Goal: Transaction & Acquisition: Purchase product/service

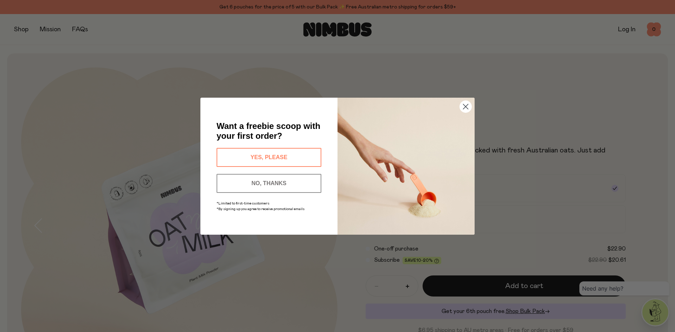
click at [463, 108] on circle "Close dialog" at bounding box center [466, 107] width 12 height 12
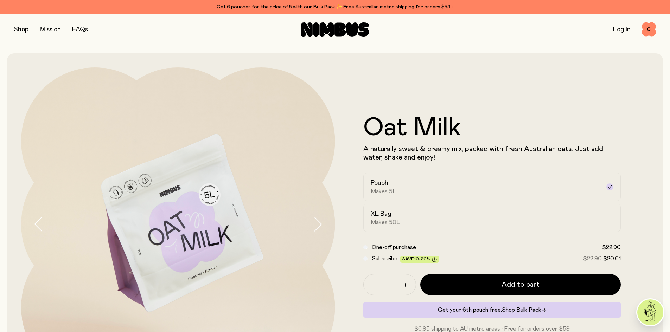
click at [21, 30] on button "button" at bounding box center [21, 30] width 14 height 10
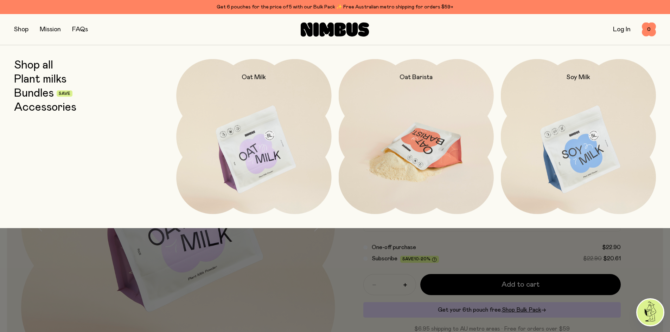
click at [419, 167] on img at bounding box center [416, 150] width 155 height 182
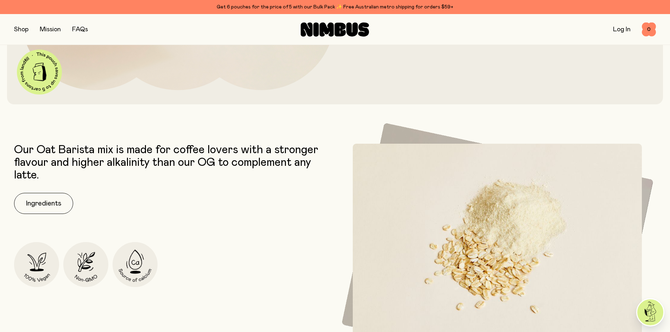
scroll to position [281, 0]
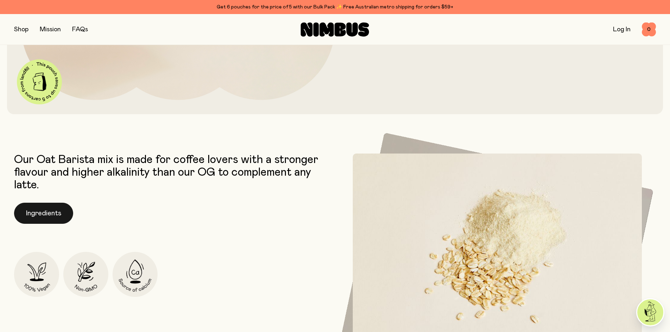
click at [57, 210] on button "Ingredients" at bounding box center [43, 213] width 59 height 21
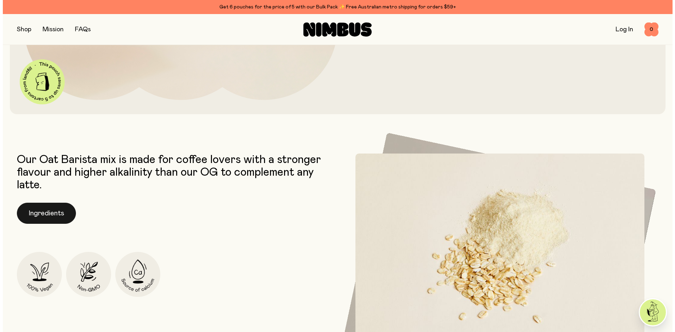
scroll to position [0, 0]
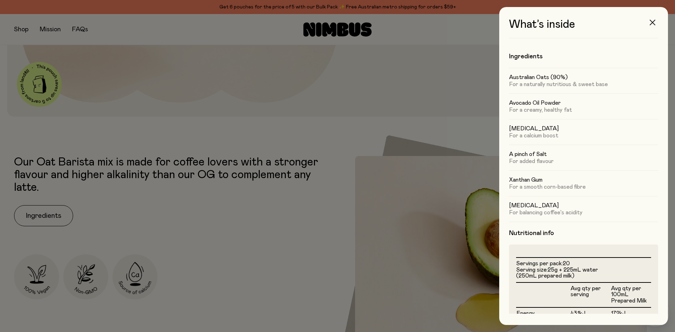
click at [653, 20] on icon "button" at bounding box center [653, 23] width 6 height 6
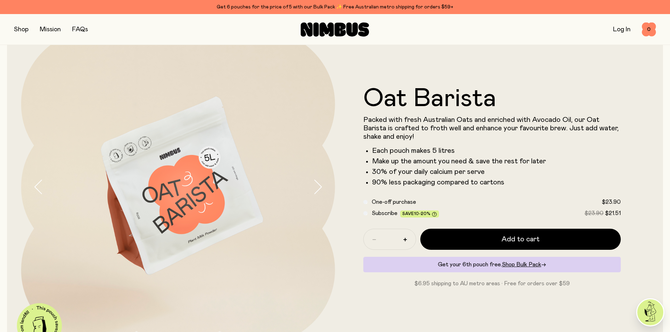
scroll to position [35, 0]
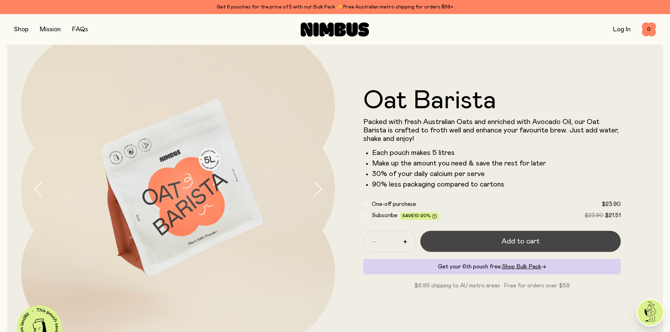
click at [527, 241] on span "Add to cart" at bounding box center [520, 242] width 38 height 10
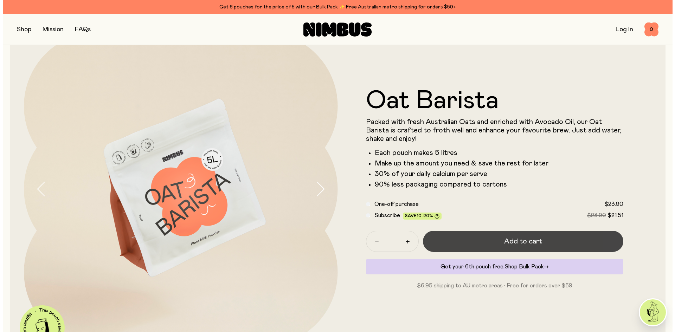
scroll to position [0, 0]
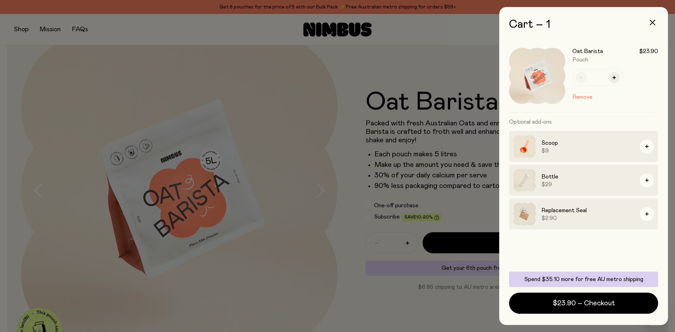
click at [430, 308] on div at bounding box center [337, 166] width 675 height 332
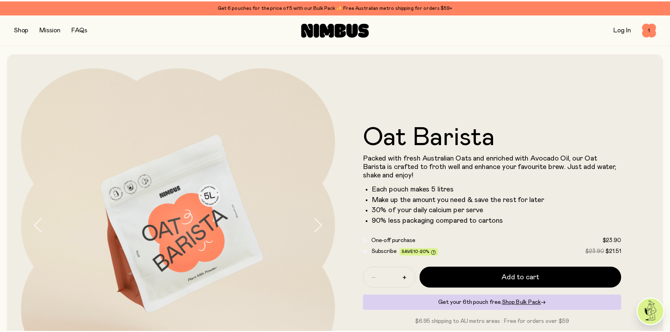
scroll to position [35, 0]
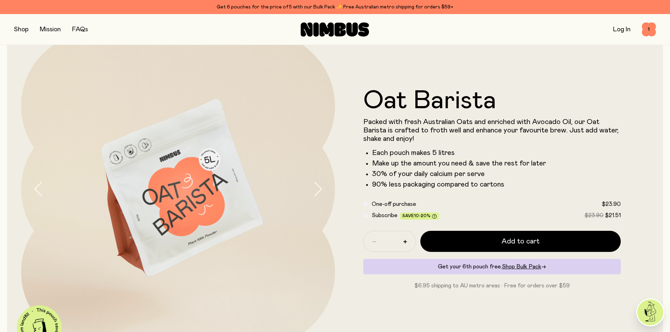
click at [18, 32] on button "button" at bounding box center [21, 30] width 14 height 10
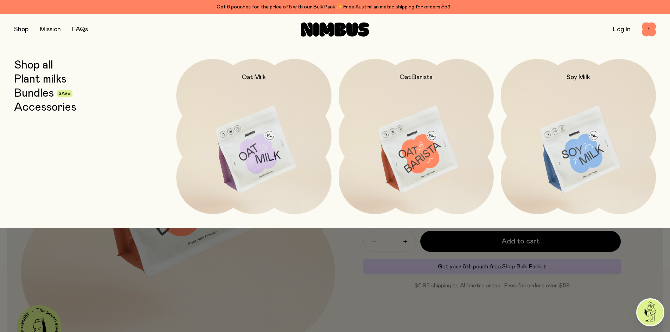
click at [37, 68] on link "Shop all" at bounding box center [33, 65] width 39 height 13
